Goal: Task Accomplishment & Management: Use online tool/utility

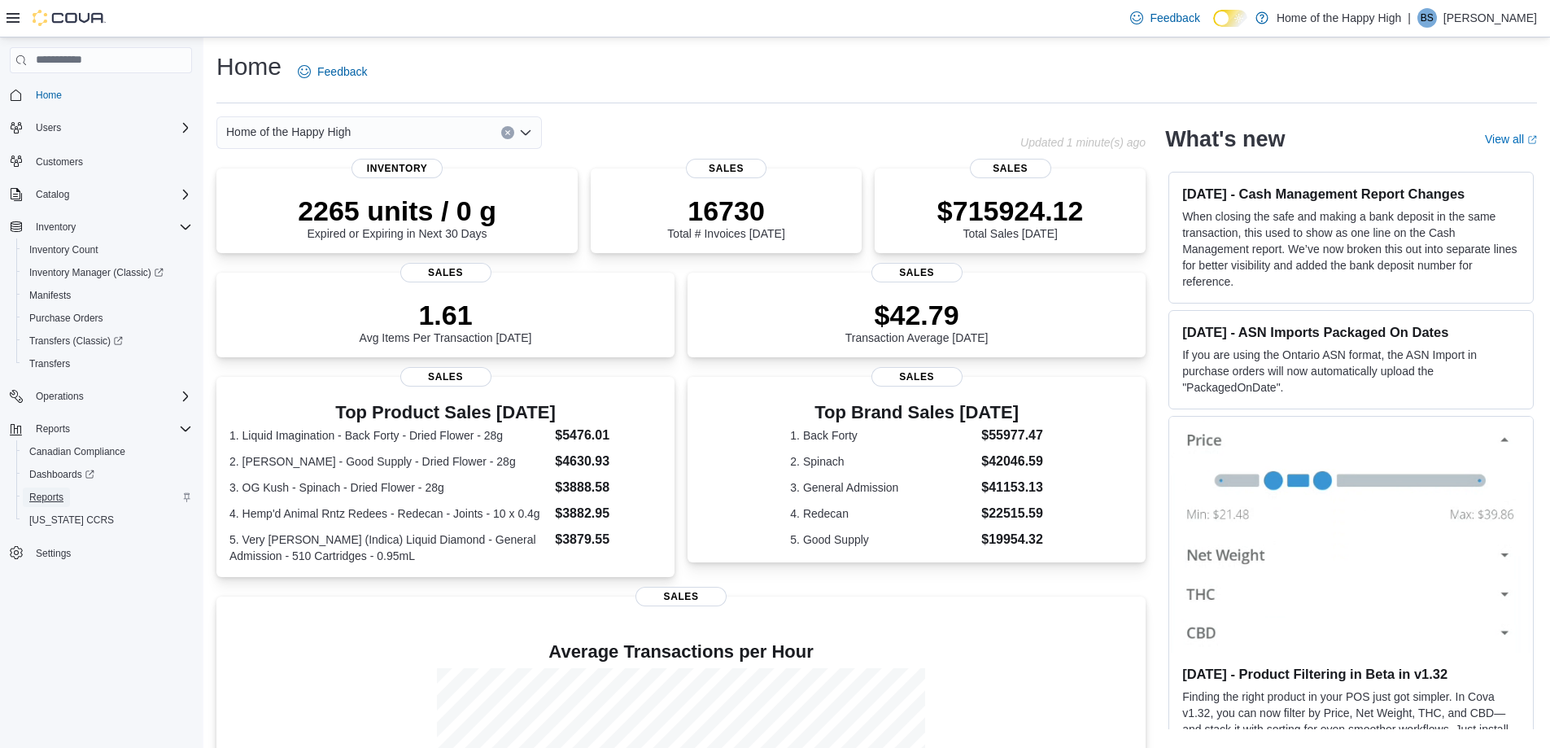
click at [60, 494] on span "Reports" at bounding box center [46, 497] width 34 height 13
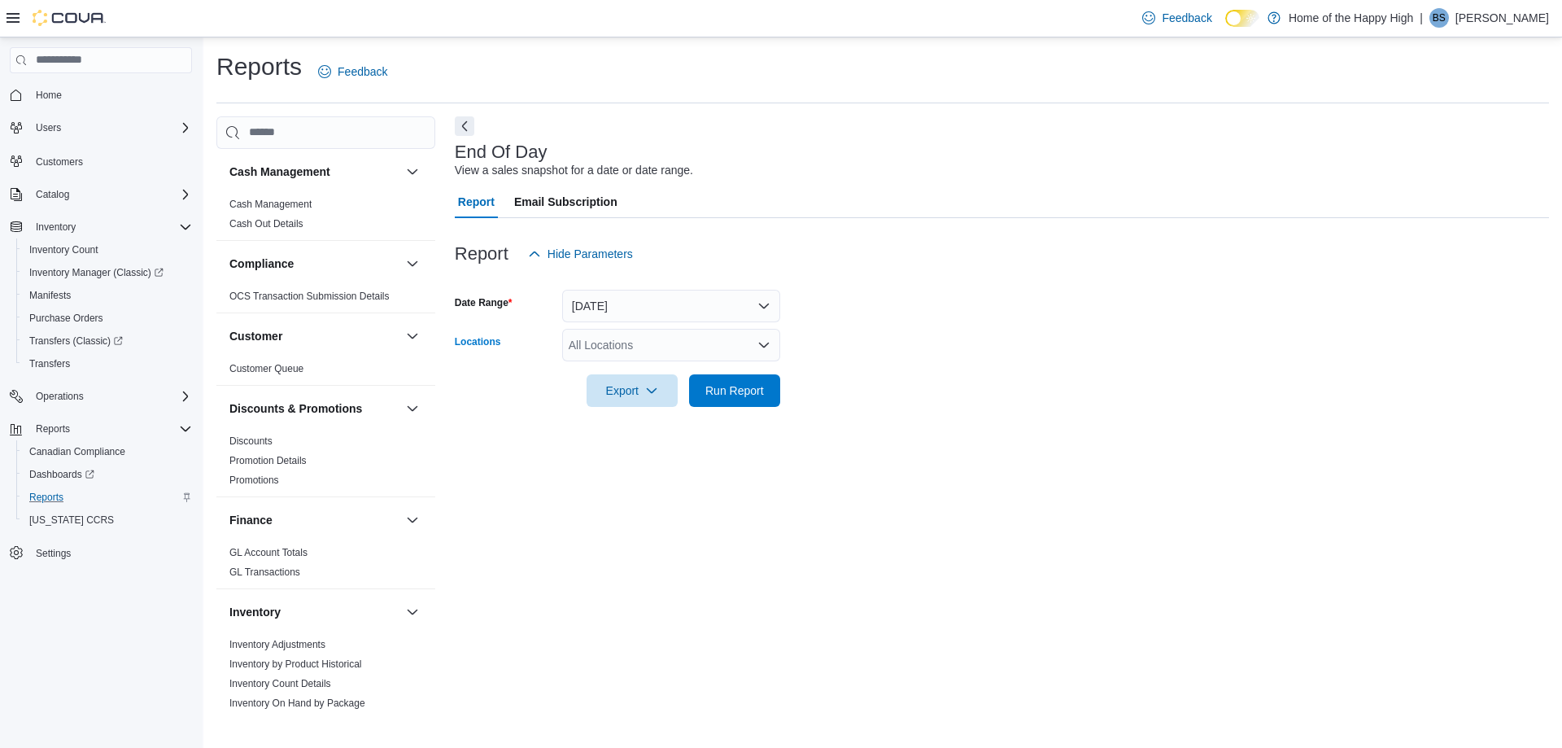
click at [626, 360] on div "All Locations" at bounding box center [671, 345] width 218 height 33
type input "********"
click at [696, 362] on button "[GEOGRAPHIC_DATA] - [GEOGRAPHIC_DATA] - Fire & Flower" at bounding box center [671, 373] width 218 height 24
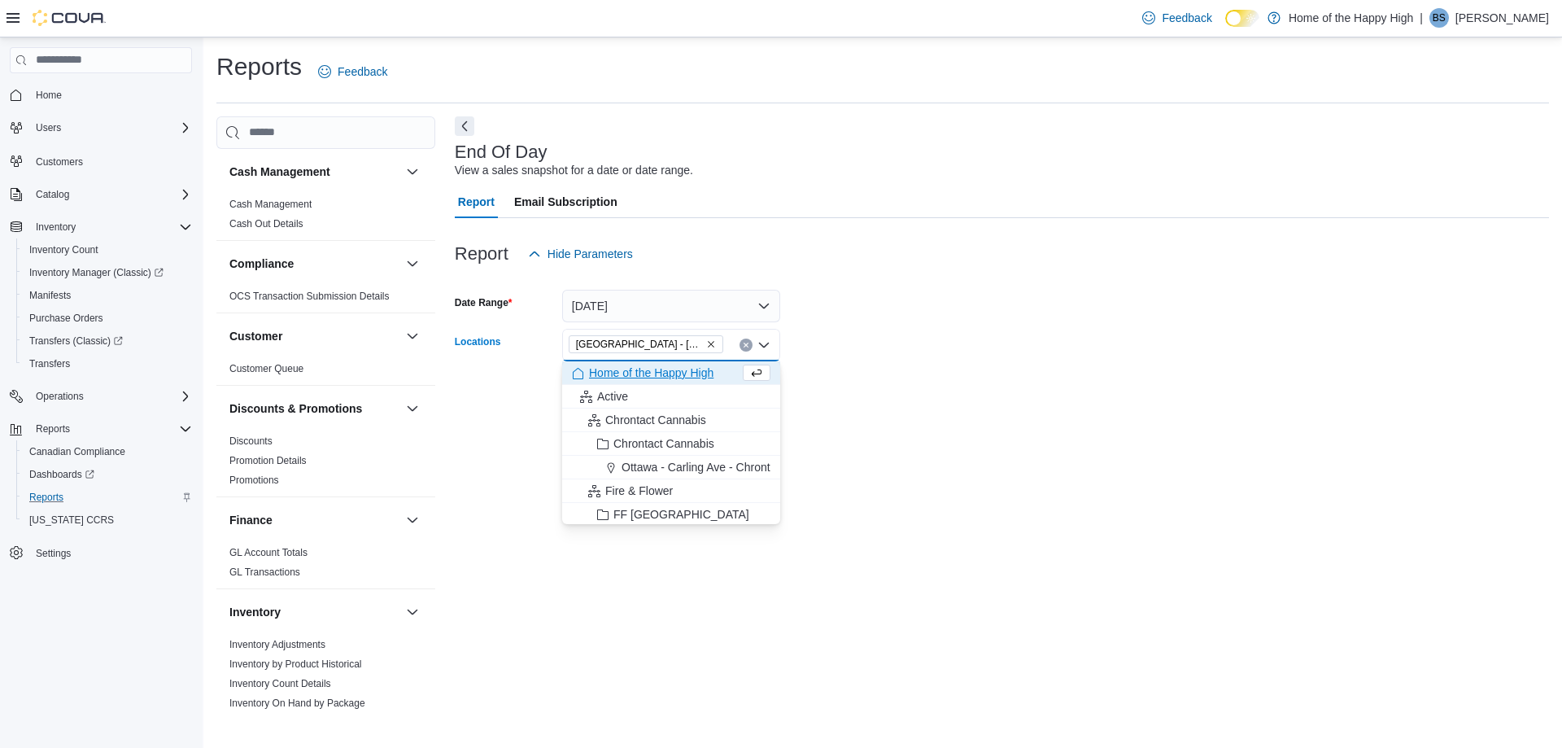
click at [1038, 507] on div "End Of Day View a sales snapshot for a date or date range. Report Email Subscri…" at bounding box center [1002, 412] width 1094 height 593
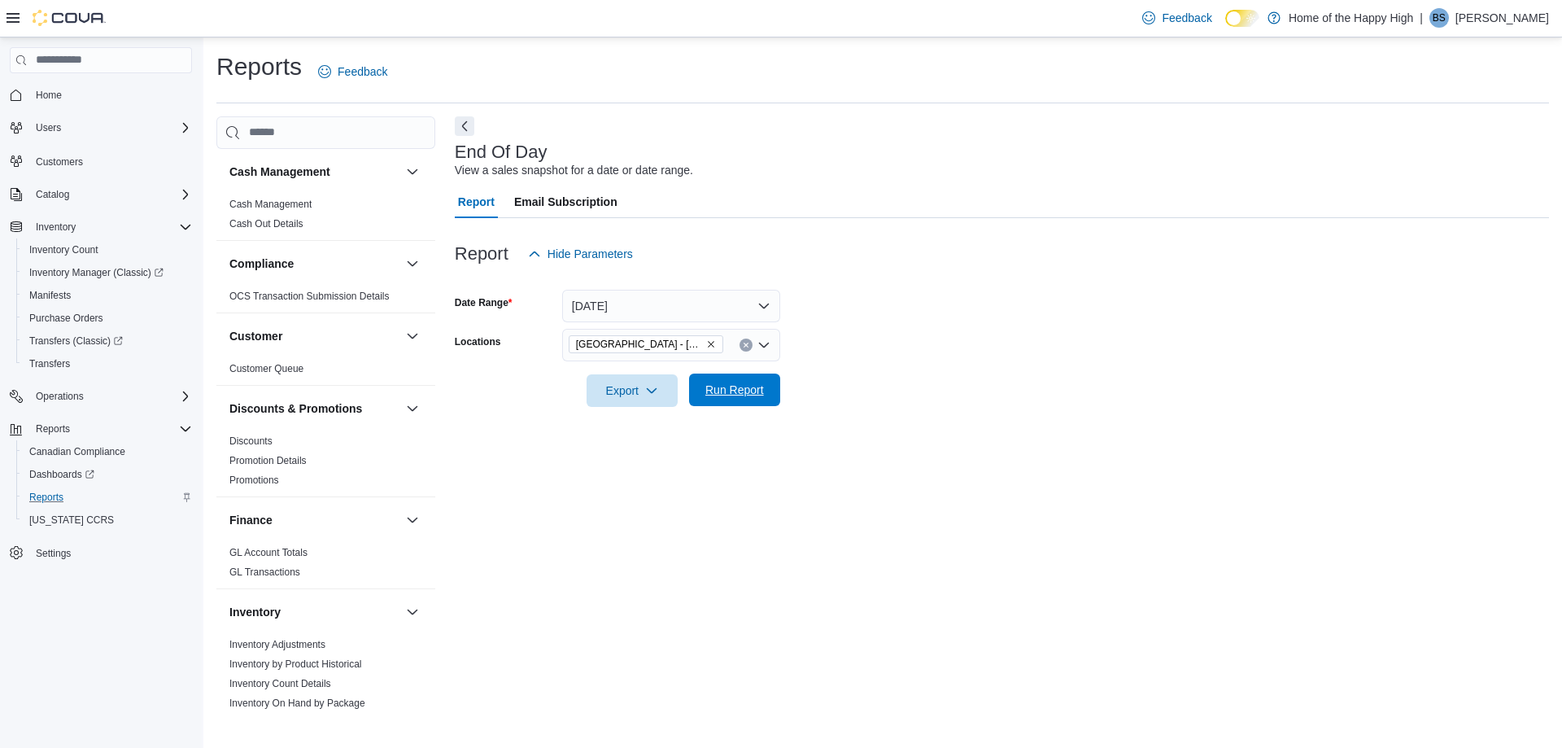
click at [700, 404] on span "Run Report" at bounding box center [735, 389] width 72 height 33
